Goal: Task Accomplishment & Management: Complete application form

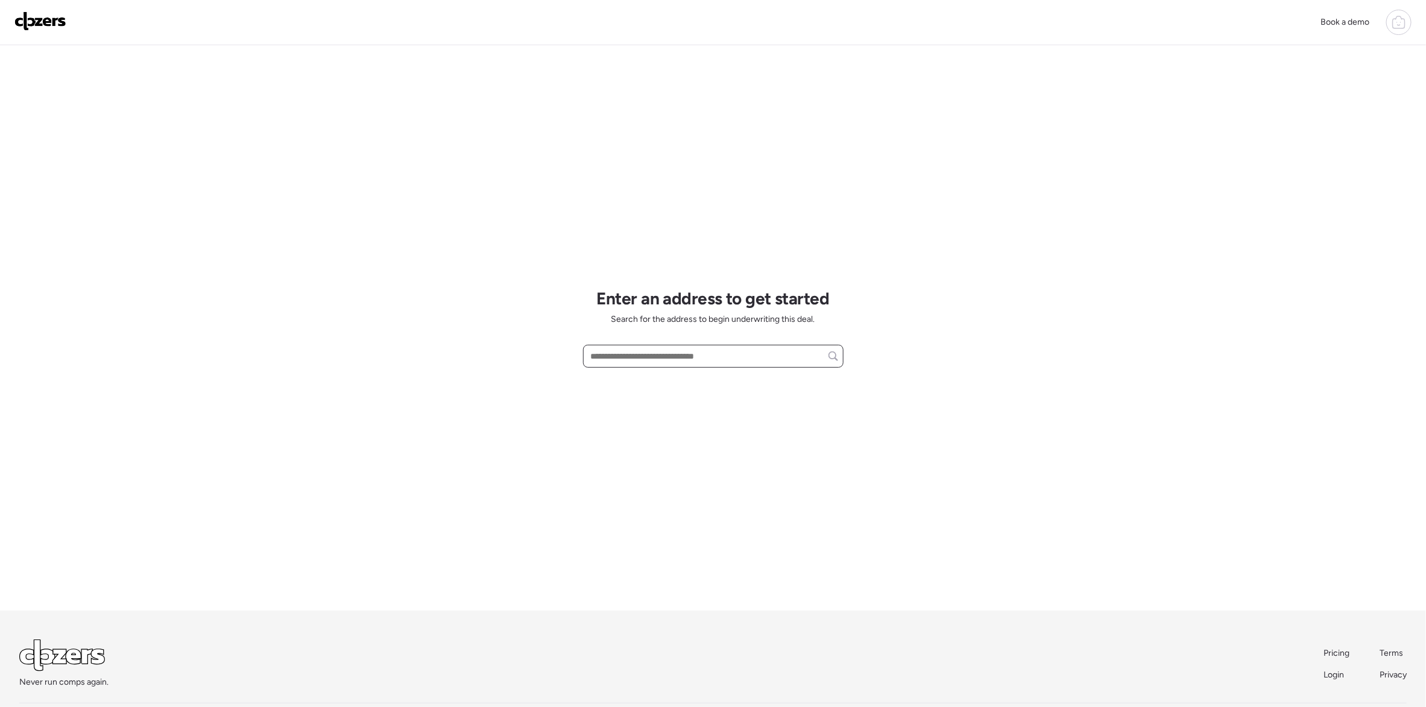
click at [647, 359] on input "text" at bounding box center [713, 356] width 250 height 17
click at [655, 380] on span "[STREET_ADDRESS][PERSON_NAME]" at bounding box center [661, 379] width 146 height 12
type input "**********"
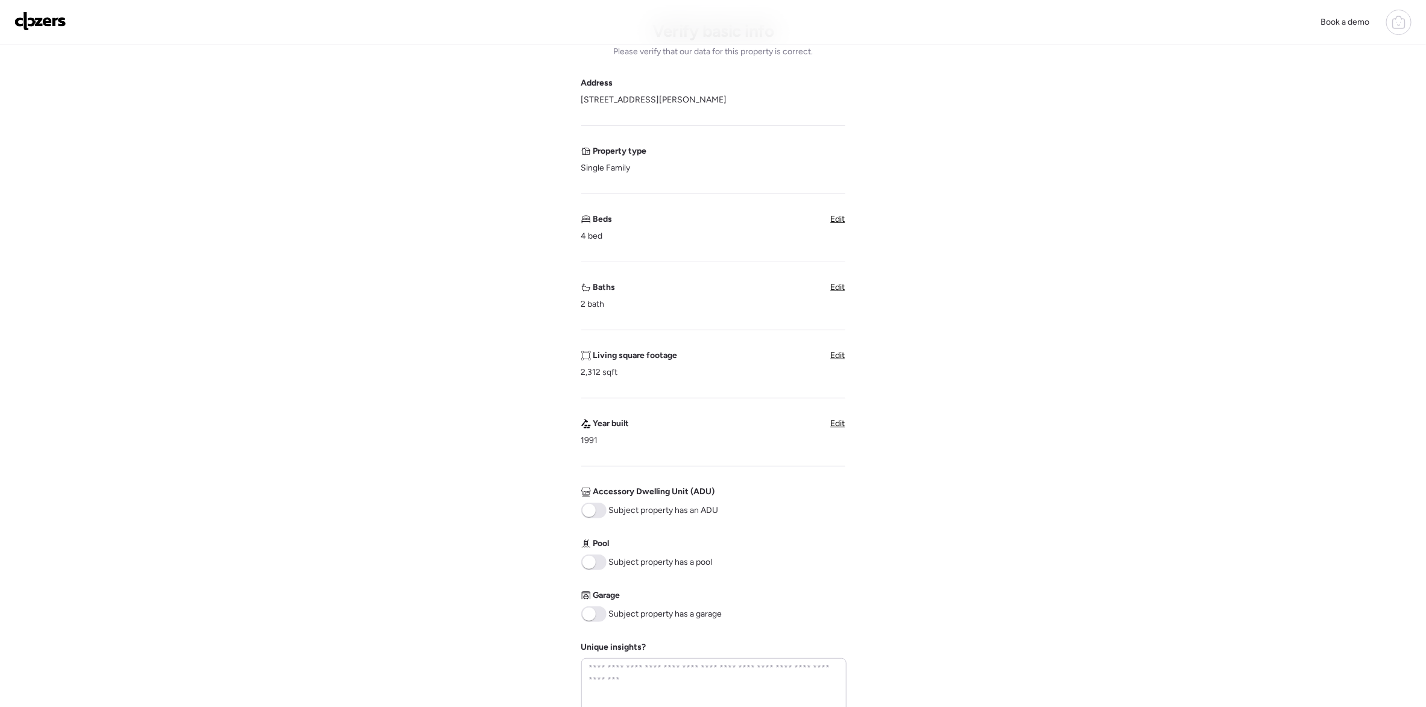
scroll to position [181, 0]
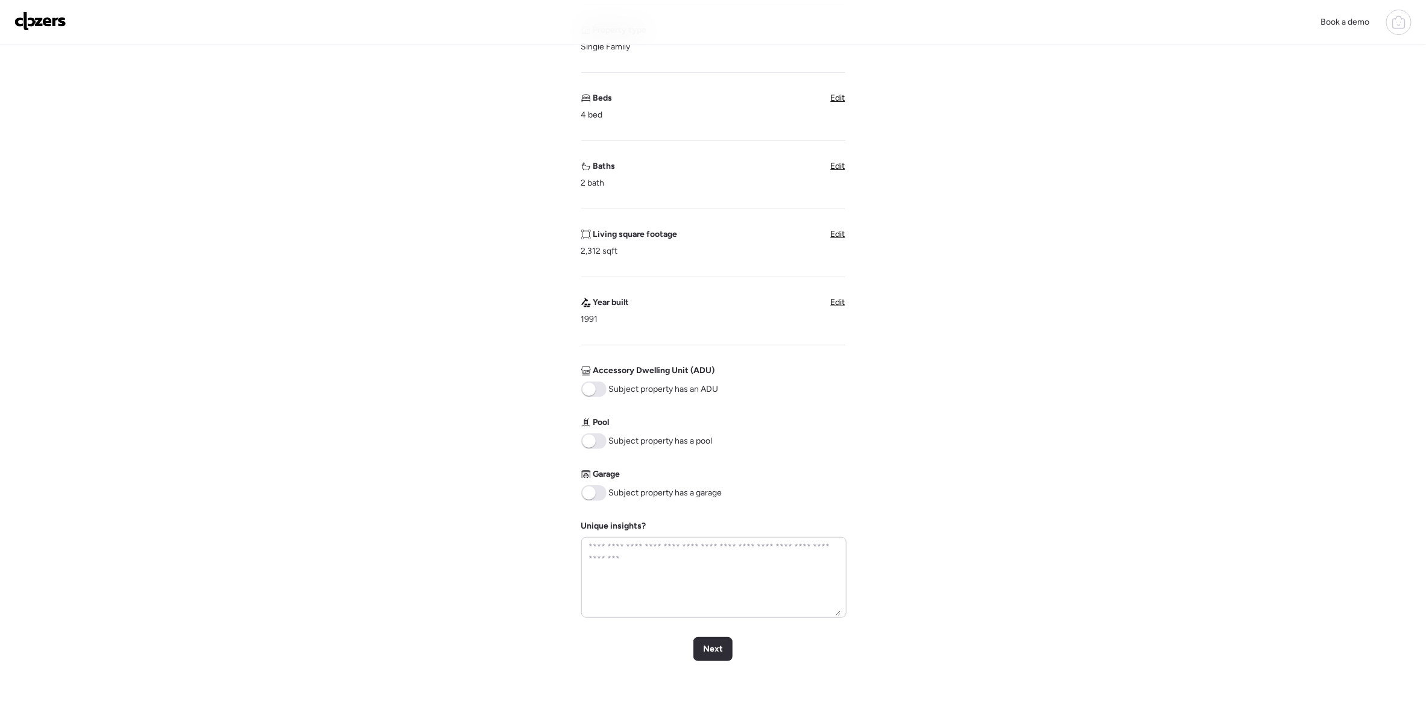
click at [591, 491] on span at bounding box center [588, 492] width 13 height 13
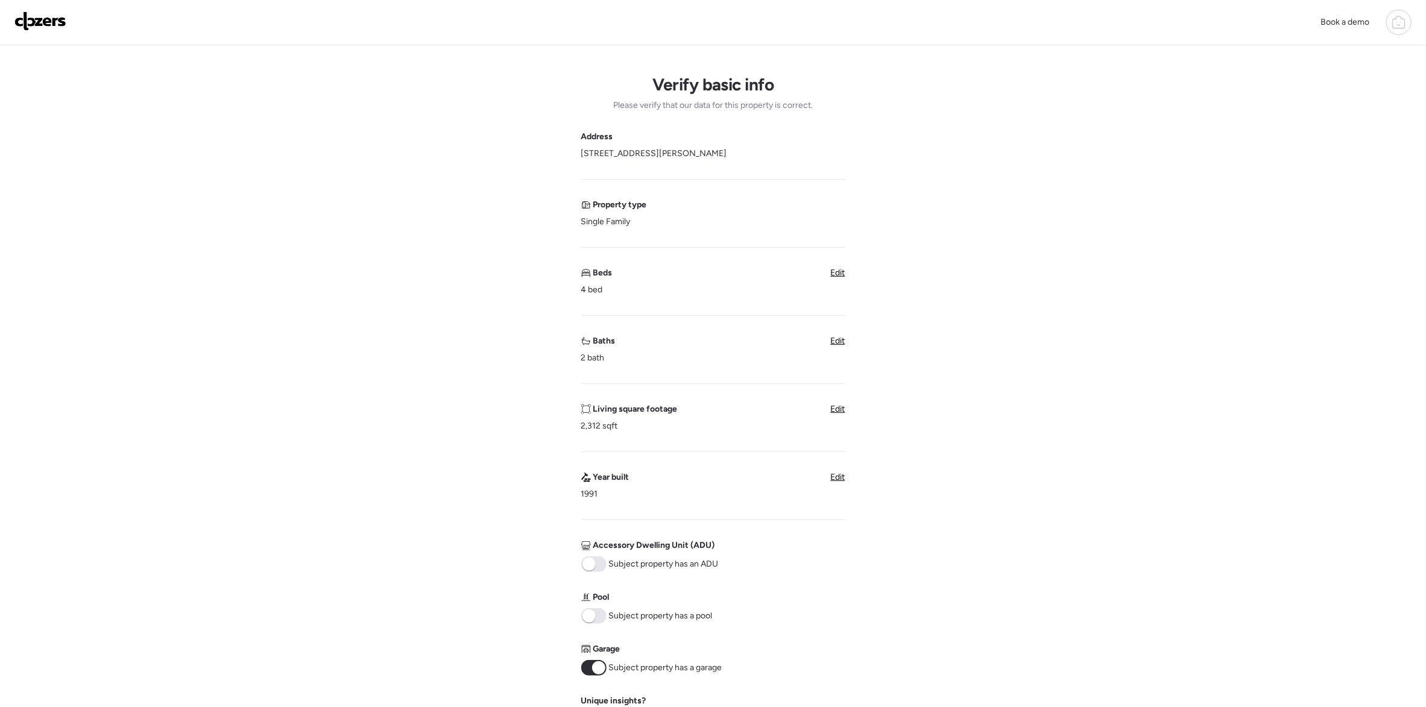
scroll to position [0, 0]
click at [840, 349] on span "Edit" at bounding box center [838, 347] width 14 height 10
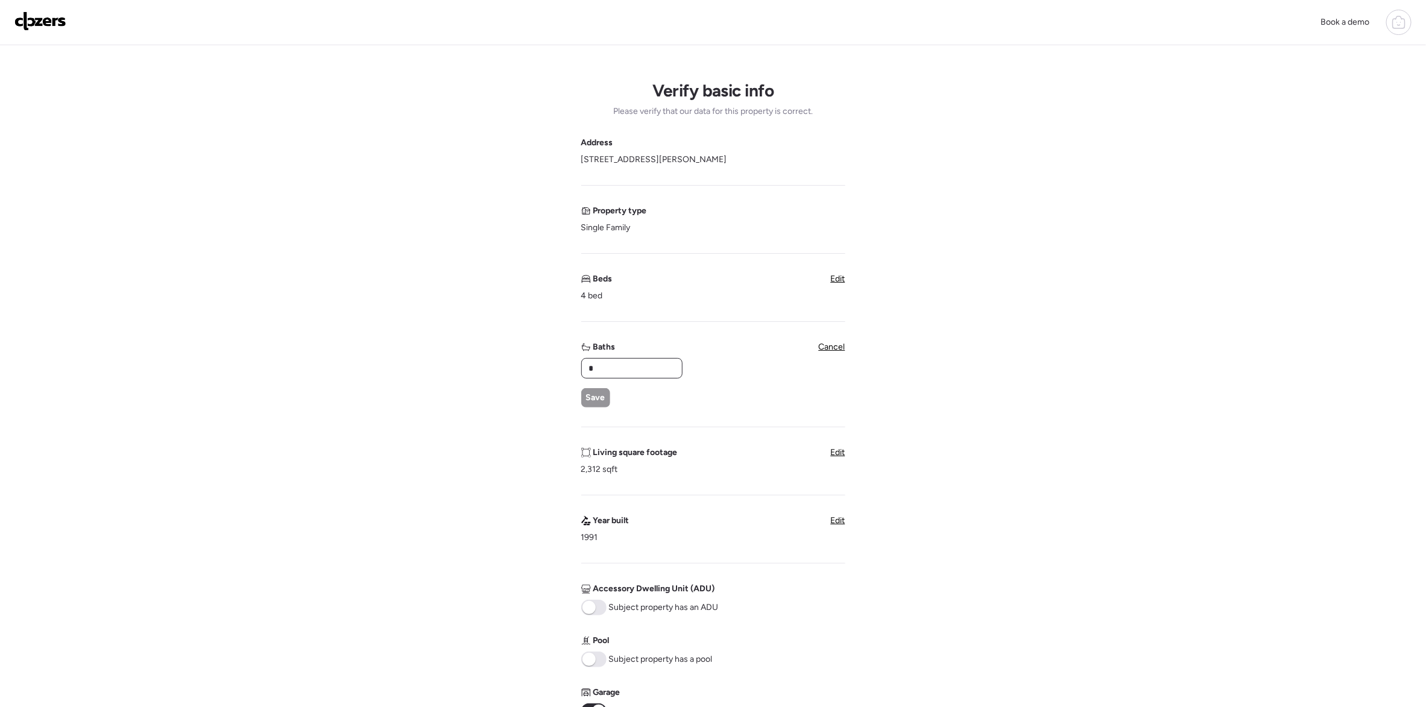
drag, startPoint x: 629, startPoint y: 371, endPoint x: 562, endPoint y: 373, distance: 67.0
click at [562, 373] on div "Verify basic info Please verify that our data for this property is correct. Add…" at bounding box center [713, 498] width 1406 height 907
type input "***"
click at [593, 402] on span "Save" at bounding box center [595, 398] width 19 height 12
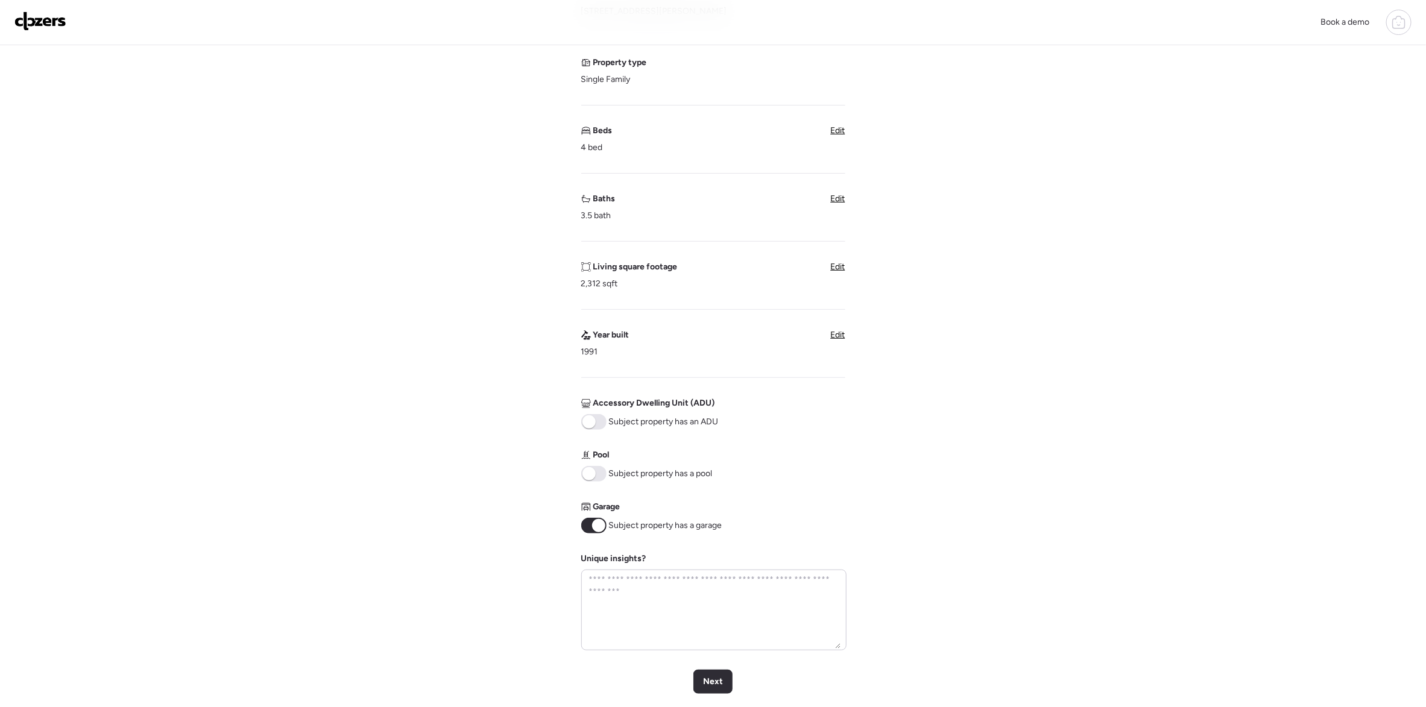
scroll to position [181, 0]
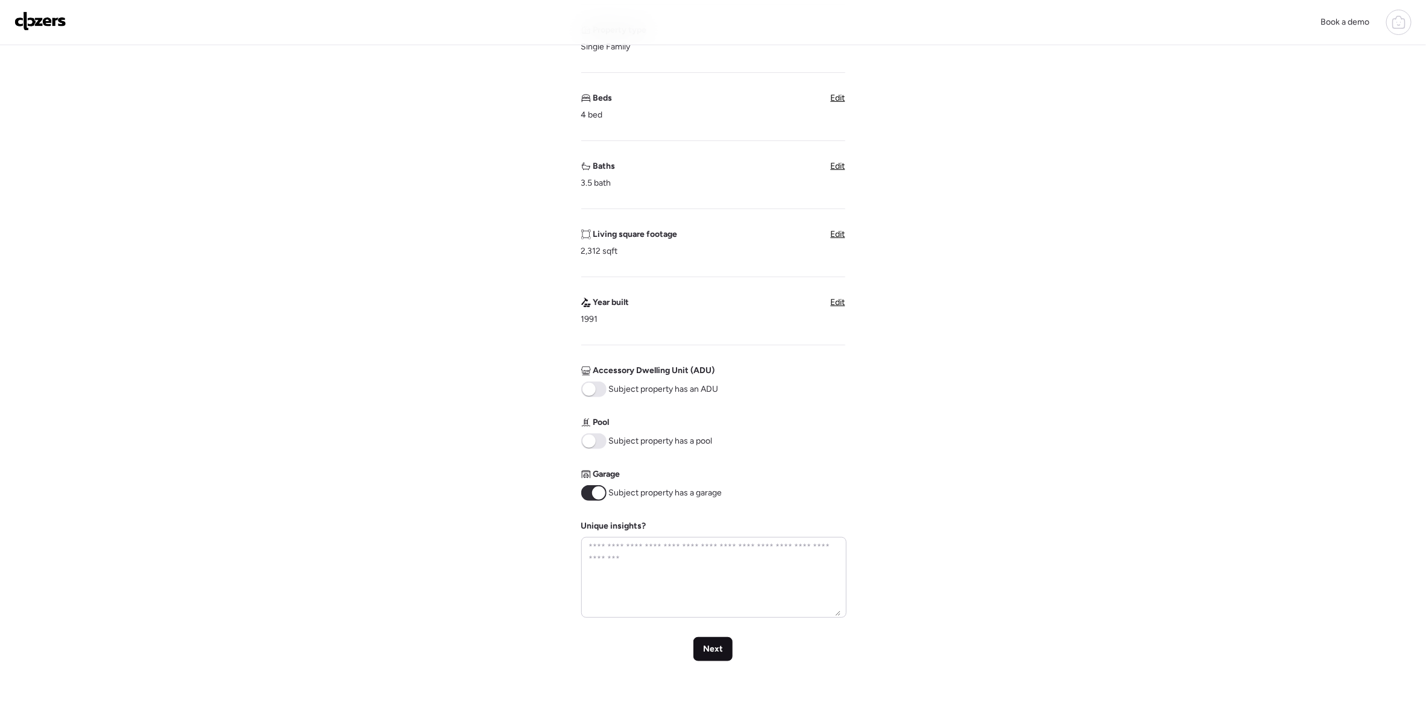
click at [700, 658] on div "Next" at bounding box center [712, 649] width 39 height 24
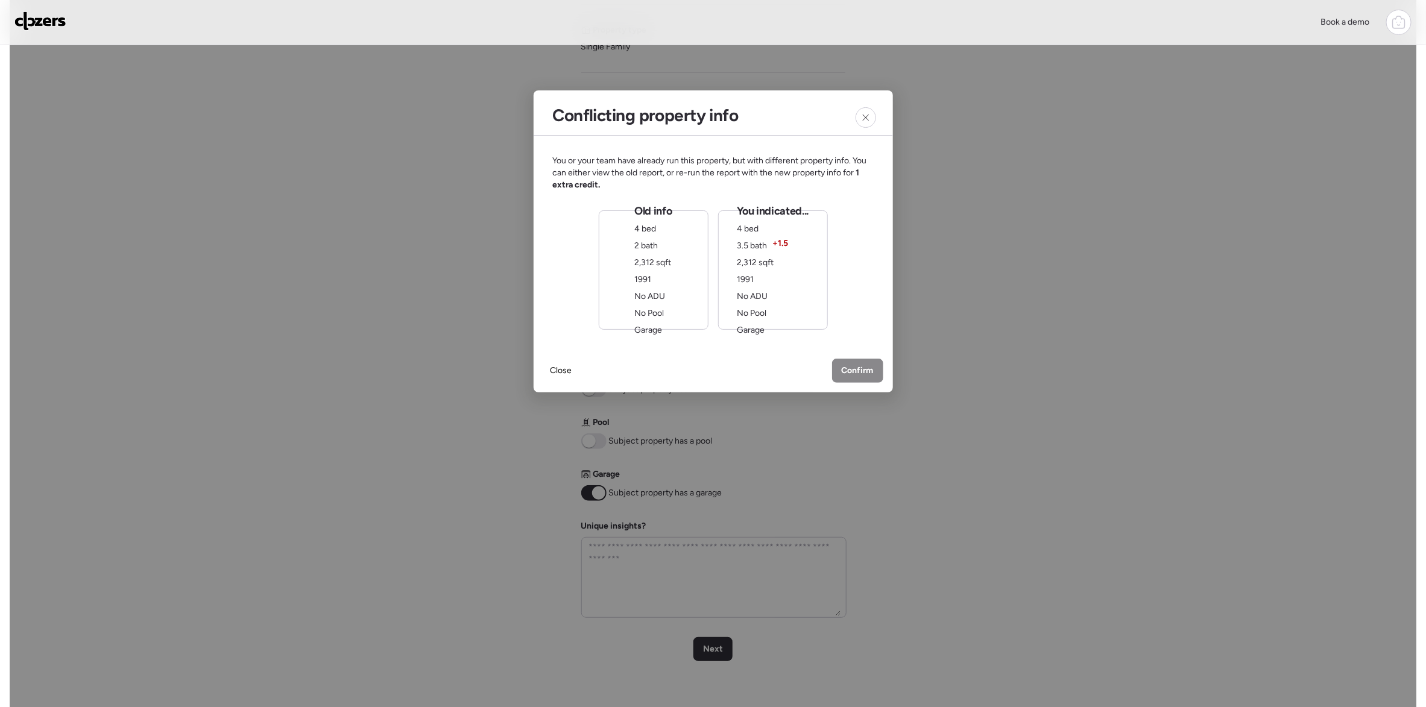
click at [864, 379] on div "Confirm" at bounding box center [857, 371] width 51 height 24
click at [772, 265] on span "2,312 sqft" at bounding box center [755, 262] width 37 height 10
click at [842, 373] on span "Confirm" at bounding box center [858, 372] width 32 height 12
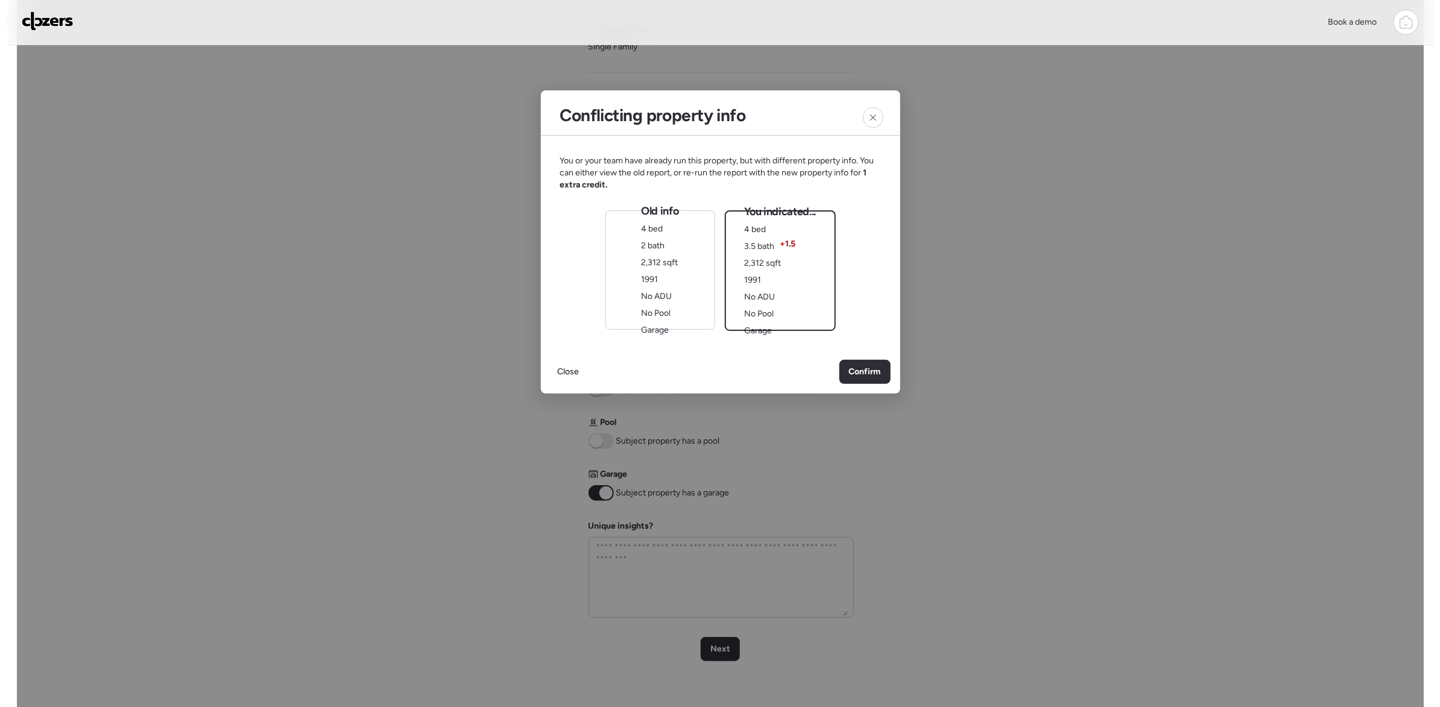
scroll to position [0, 0]
